Goal: Task Accomplishment & Management: Use online tool/utility

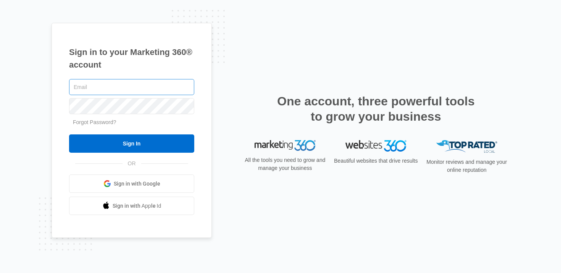
click at [133, 87] on input "text" at bounding box center [131, 87] width 125 height 16
type input "[PERSON_NAME][EMAIL_ADDRESS][PERSON_NAME][DOMAIN_NAME]"
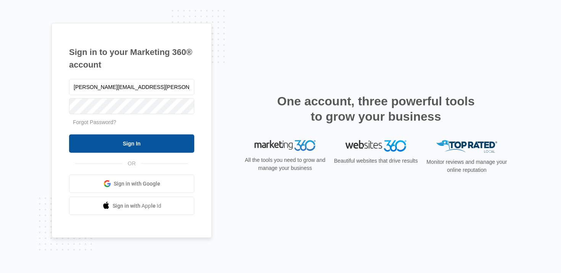
click at [130, 146] on input "Sign In" at bounding box center [131, 143] width 125 height 18
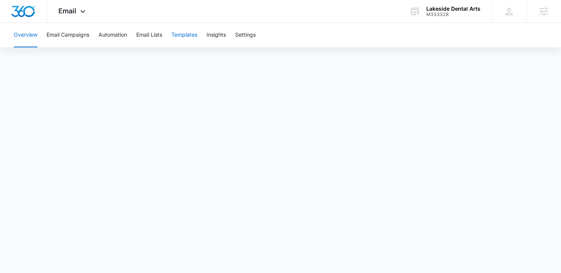
click at [193, 29] on button "Templates" at bounding box center [184, 35] width 26 height 24
click at [114, 37] on button "Automation" at bounding box center [112, 35] width 29 height 24
